Goal: Transaction & Acquisition: Book appointment/travel/reservation

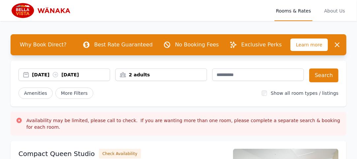
scroll to position [2, 0]
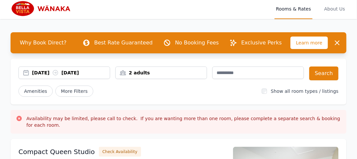
click at [40, 73] on div "[DATE] [DATE]" at bounding box center [71, 73] width 78 height 7
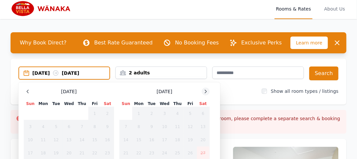
click at [207, 90] on icon at bounding box center [205, 91] width 5 height 5
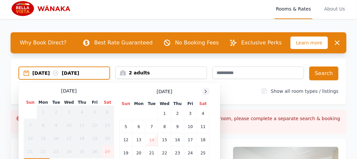
click at [207, 90] on icon at bounding box center [205, 91] width 5 height 5
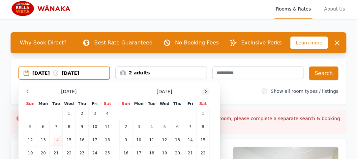
click at [207, 90] on icon at bounding box center [205, 91] width 5 height 5
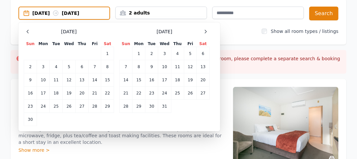
scroll to position [66, 0]
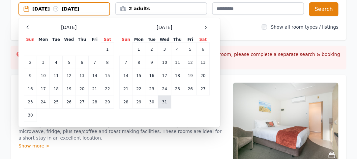
click at [165, 101] on td "31" at bounding box center [164, 102] width 13 height 13
click at [206, 25] on icon at bounding box center [205, 27] width 5 height 5
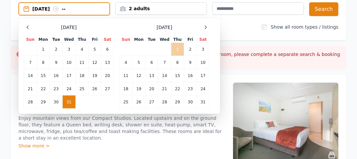
click at [177, 47] on td "1" at bounding box center [177, 49] width 13 height 13
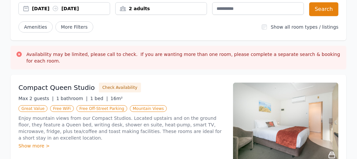
click at [143, 8] on div "2 adults" at bounding box center [161, 8] width 91 height 7
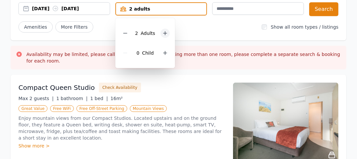
click at [163, 32] on icon at bounding box center [165, 33] width 5 height 5
click at [321, 8] on button "Search" at bounding box center [323, 9] width 29 height 14
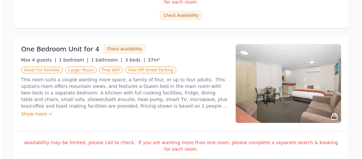
scroll to position [256, 0]
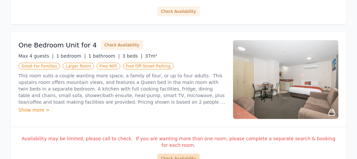
click at [176, 154] on button "Check Availability" at bounding box center [178, 159] width 42 height 10
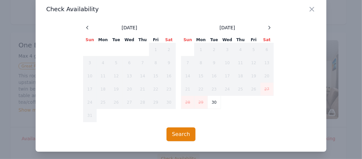
scroll to position [18, 0]
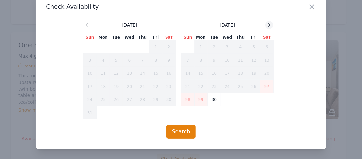
click at [267, 23] on icon at bounding box center [269, 24] width 5 height 5
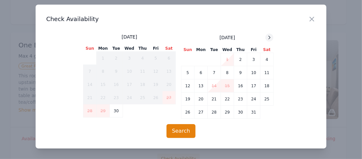
scroll to position [5, 0]
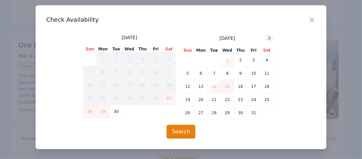
click at [267, 38] on icon at bounding box center [269, 38] width 5 height 5
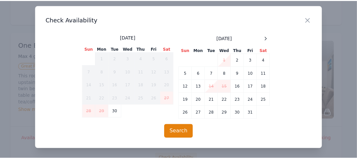
scroll to position [18, 0]
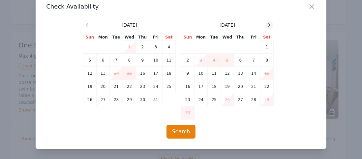
click at [267, 26] on icon at bounding box center [269, 24] width 5 height 5
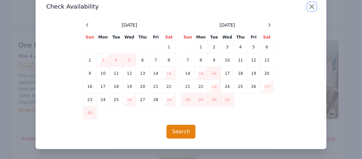
click at [310, 5] on icon "button" at bounding box center [312, 7] width 4 height 4
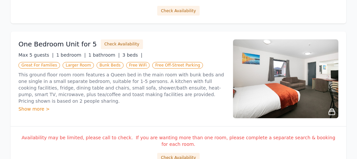
scroll to position [407, 0]
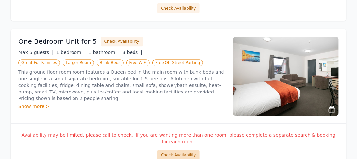
click at [175, 151] on button "Check Availability" at bounding box center [178, 156] width 42 height 10
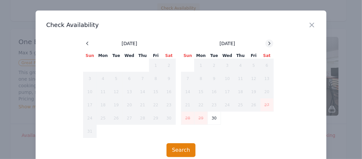
click at [269, 43] on icon at bounding box center [270, 43] width 2 height 3
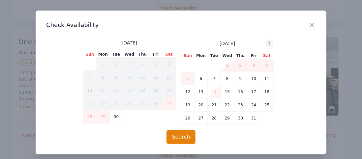
click at [269, 43] on icon at bounding box center [270, 43] width 2 height 3
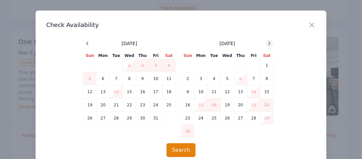
click at [269, 43] on icon at bounding box center [270, 43] width 2 height 3
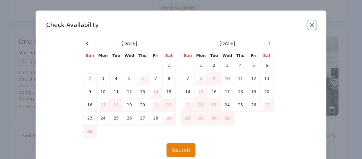
click at [308, 23] on icon "button" at bounding box center [312, 25] width 8 height 8
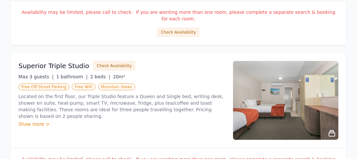
scroll to position [828, 0]
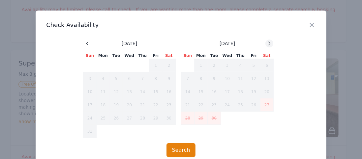
click at [267, 43] on icon at bounding box center [269, 43] width 5 height 5
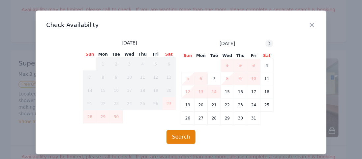
click at [267, 43] on icon at bounding box center [269, 43] width 5 height 5
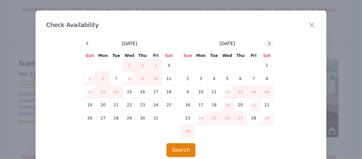
click at [267, 43] on icon at bounding box center [269, 43] width 5 height 5
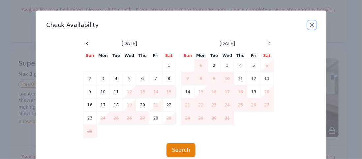
click at [308, 25] on icon "button" at bounding box center [312, 25] width 8 height 8
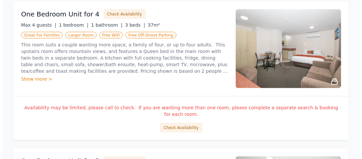
scroll to position [289, 0]
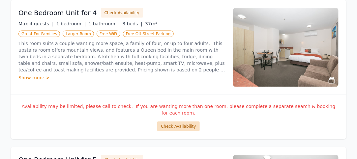
click at [178, 122] on button "Check Availability" at bounding box center [178, 127] width 42 height 10
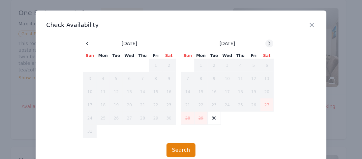
click at [268, 43] on icon at bounding box center [269, 43] width 5 height 5
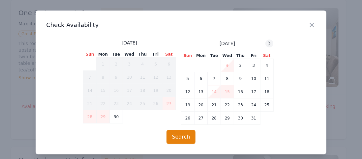
click at [269, 43] on icon at bounding box center [270, 43] width 2 height 3
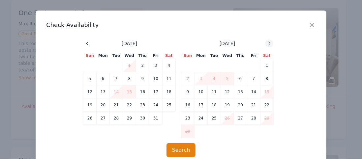
click at [269, 43] on icon at bounding box center [270, 43] width 2 height 3
